Goal: Find specific page/section: Find specific page/section

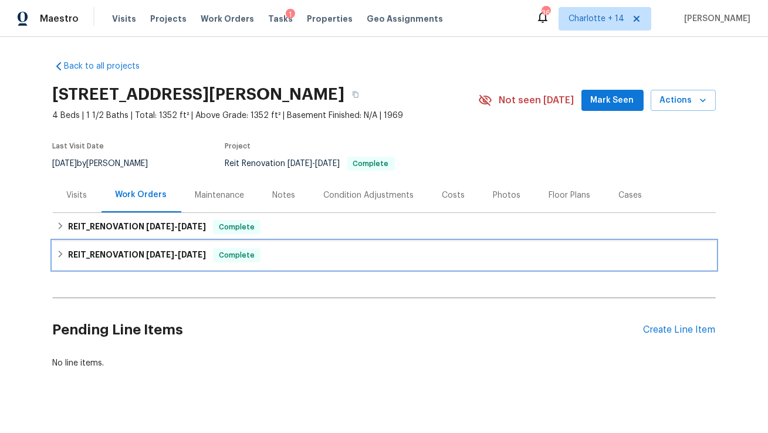
click at [145, 253] on h6 "REIT_RENOVATION [DATE] - [DATE]" at bounding box center [137, 255] width 138 height 14
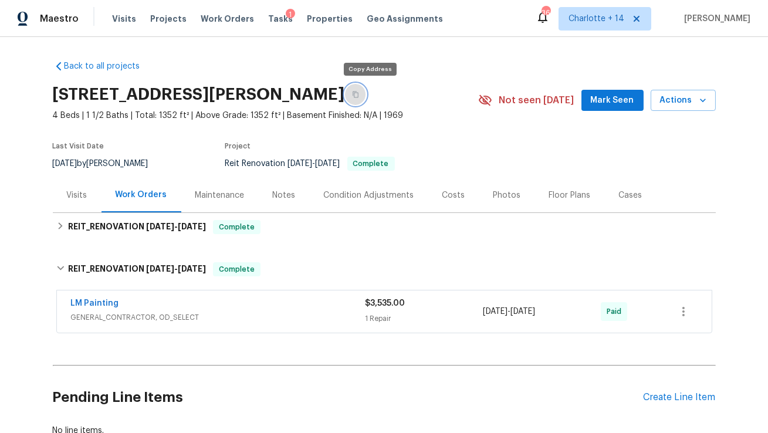
click at [359, 95] on icon "button" at bounding box center [355, 94] width 7 height 7
click at [449, 194] on div "Costs" at bounding box center [453, 195] width 23 height 12
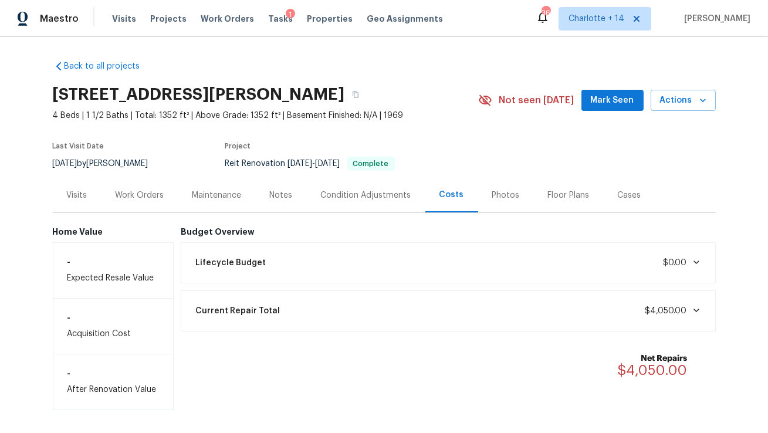
click at [154, 206] on div "Work Orders" at bounding box center [139, 195] width 77 height 35
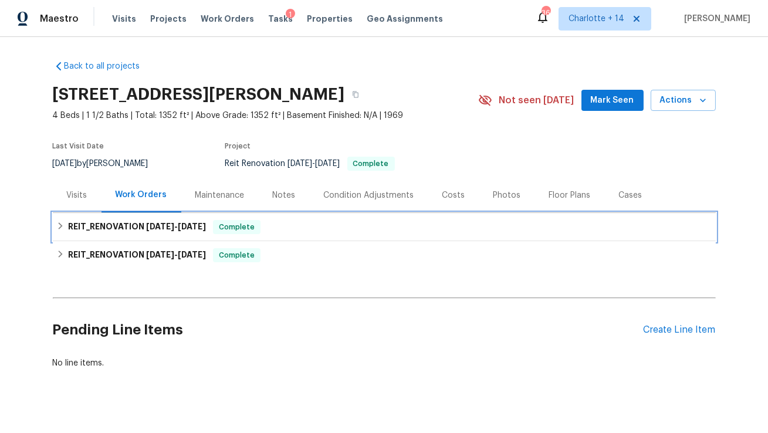
click at [165, 226] on span "[DATE]" at bounding box center [160, 226] width 28 height 8
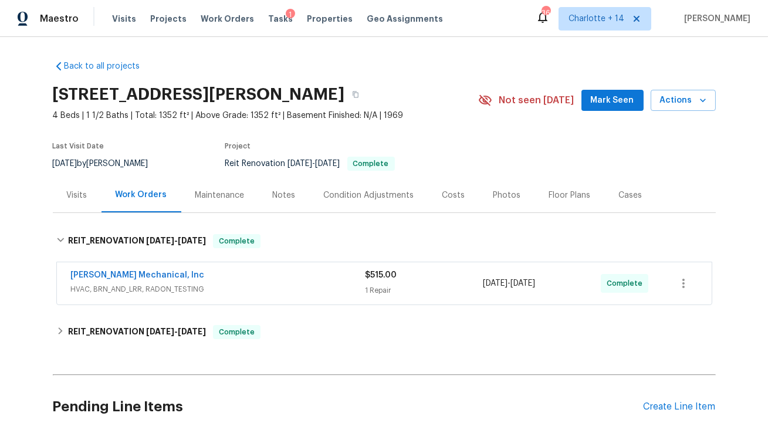
click at [459, 195] on div "Costs" at bounding box center [453, 195] width 23 height 12
